Goal: Information Seeking & Learning: Check status

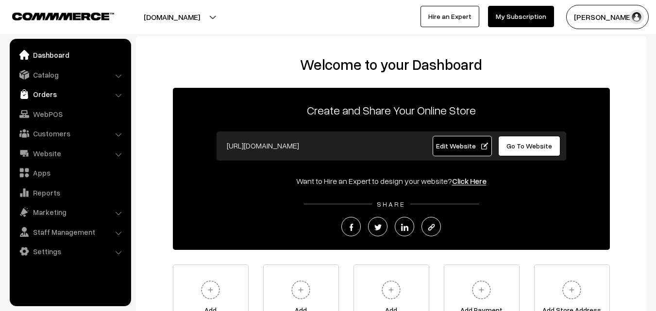
click at [52, 92] on link "Orders" at bounding box center [70, 93] width 116 height 17
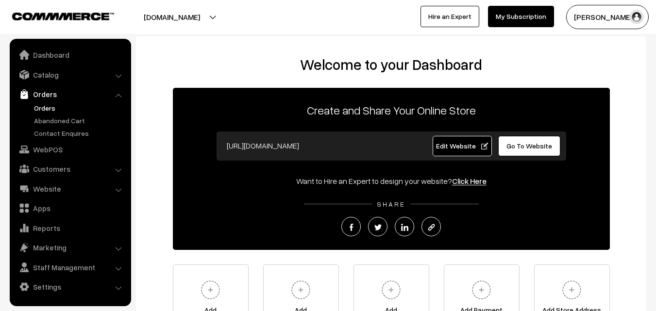
click at [48, 108] on link "Orders" at bounding box center [80, 108] width 96 height 10
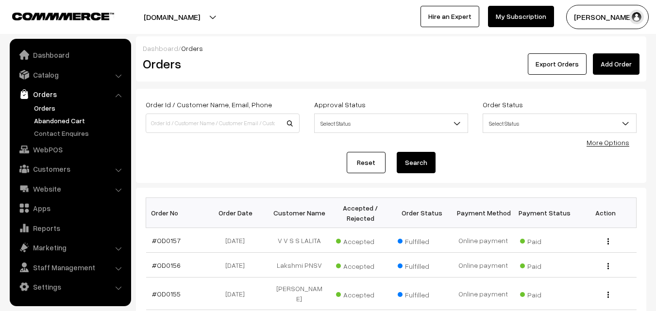
click at [57, 119] on link "Abandoned Cart" at bounding box center [80, 121] width 96 height 10
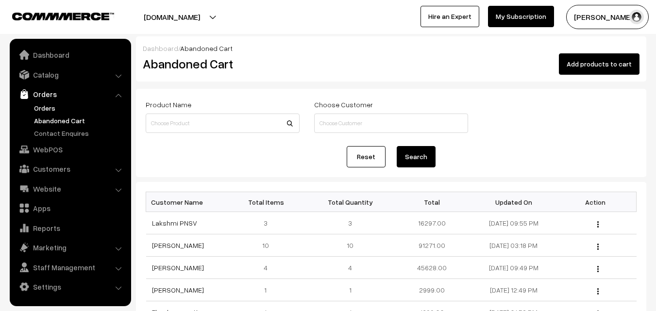
click at [47, 106] on link "Orders" at bounding box center [80, 108] width 96 height 10
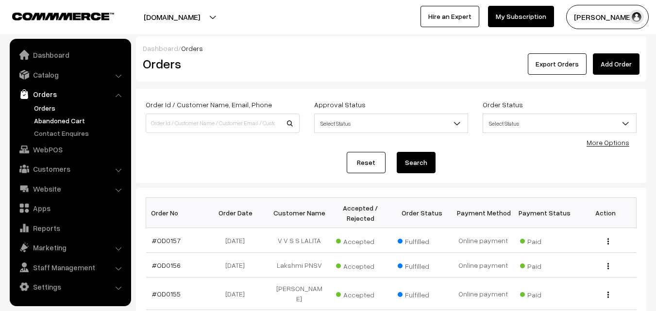
click at [60, 121] on link "Abandoned Cart" at bounding box center [80, 121] width 96 height 10
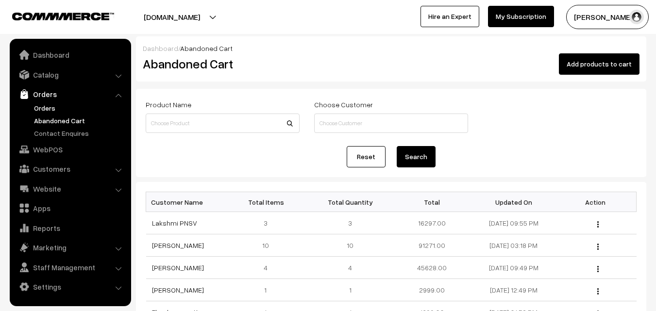
click at [49, 111] on link "Orders" at bounding box center [80, 108] width 96 height 10
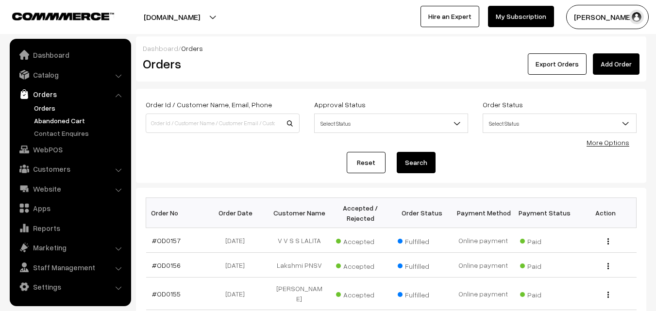
click at [58, 120] on link "Abandoned Cart" at bounding box center [80, 121] width 96 height 10
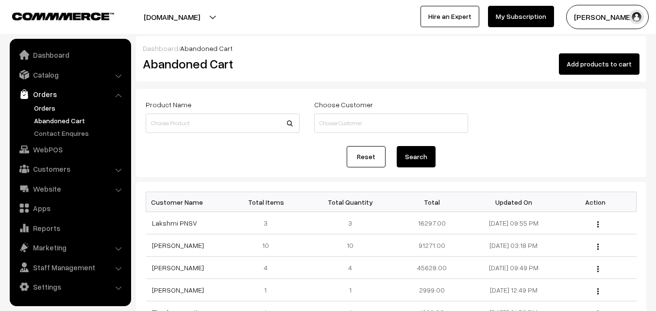
click at [45, 105] on link "Orders" at bounding box center [80, 108] width 96 height 10
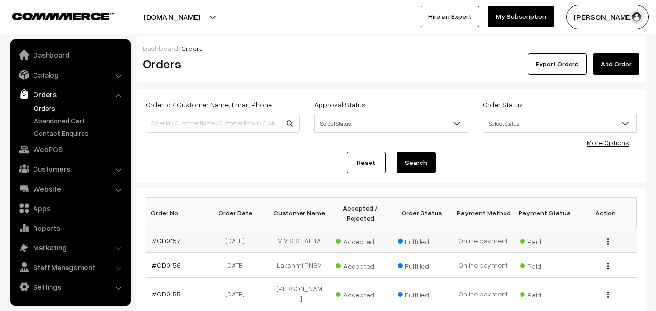
click at [171, 239] on link "#OD0157" at bounding box center [166, 240] width 29 height 8
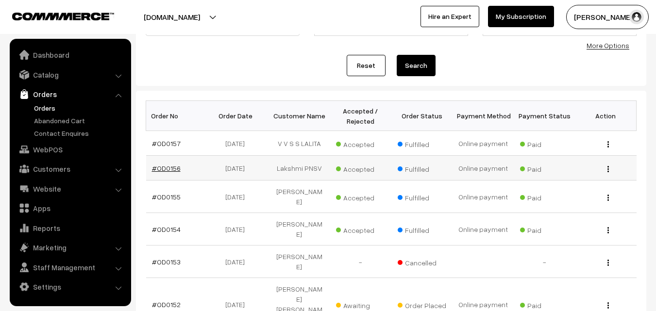
scroll to position [97, 0]
click at [158, 169] on link "#OD0156" at bounding box center [166, 168] width 29 height 8
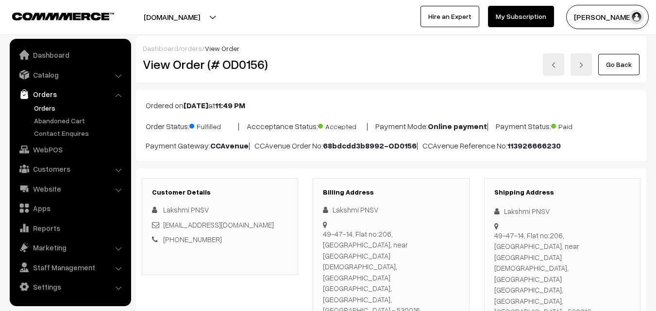
drag, startPoint x: 389, startPoint y: 291, endPoint x: 345, endPoint y: 292, distance: 44.2
copy div "8247664735"
drag, startPoint x: 264, startPoint y: 222, endPoint x: 163, endPoint y: 225, distance: 101.5
click at [163, 225] on div "[EMAIL_ADDRESS][DOMAIN_NAME]" at bounding box center [220, 224] width 136 height 11
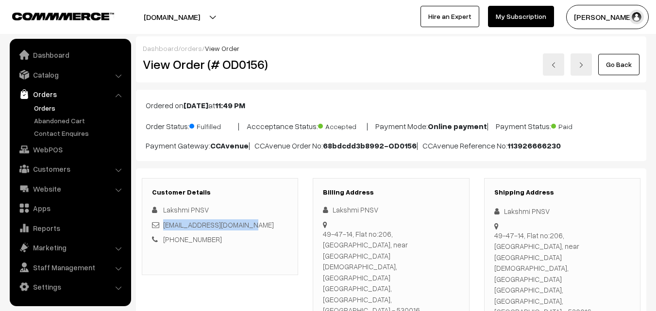
copy link "[EMAIL_ADDRESS][DOMAIN_NAME]"
click at [42, 122] on link "Abandoned Cart" at bounding box center [80, 121] width 96 height 10
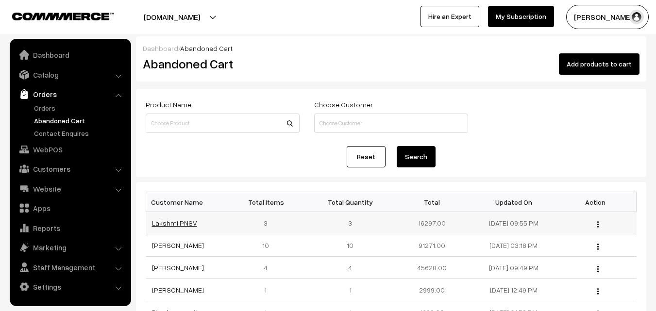
click at [164, 224] on link "Lakshmi PNSV" at bounding box center [174, 223] width 45 height 8
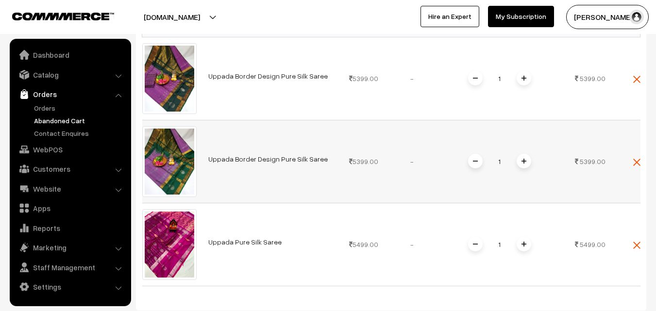
scroll to position [291, 0]
